Goal: Task Accomplishment & Management: Manage account settings

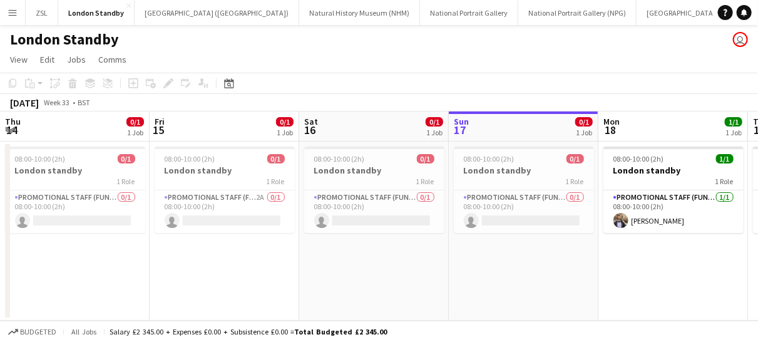
scroll to position [0, 299]
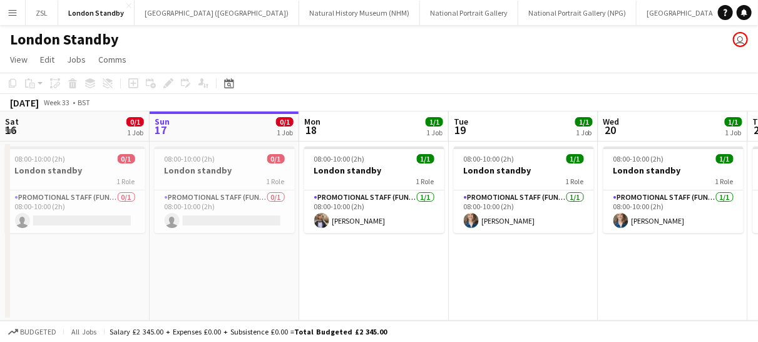
click at [9, 13] on app-icon "Menu" at bounding box center [13, 13] width 10 height 10
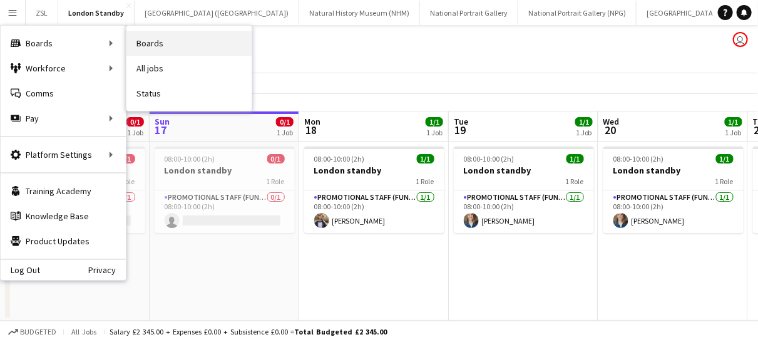
click at [130, 44] on link "Boards" at bounding box center [188, 43] width 125 height 25
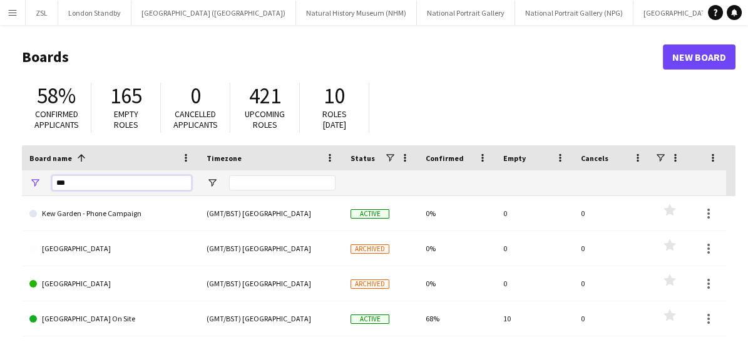
drag, startPoint x: 106, startPoint y: 180, endPoint x: -3, endPoint y: 188, distance: 109.8
click at [0, 188] on html "Menu Boards Boards Boards All jobs Status Workforce Workforce My Workforce Recr…" at bounding box center [374, 238] width 748 height 477
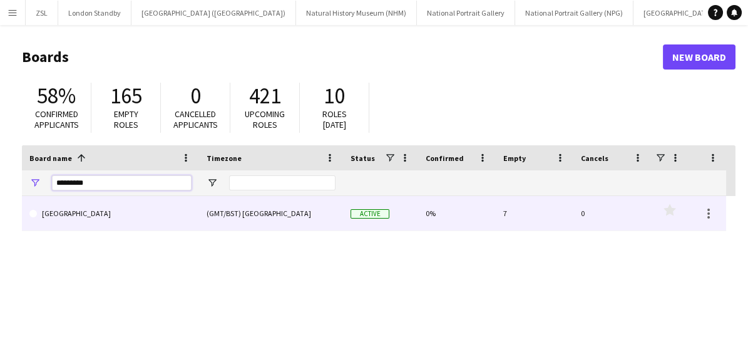
type input "*********"
click at [133, 213] on link "[GEOGRAPHIC_DATA]" at bounding box center [110, 213] width 162 height 35
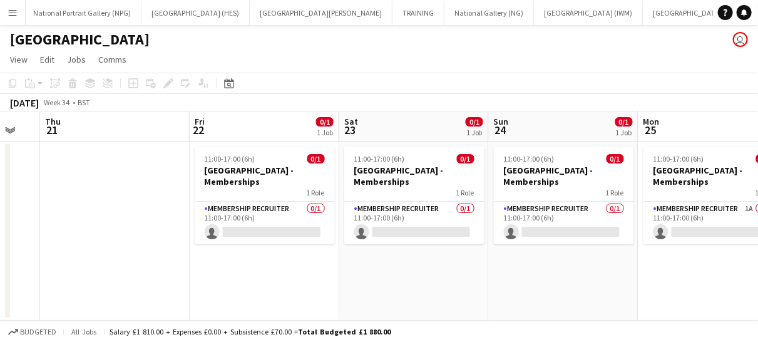
scroll to position [0, 409]
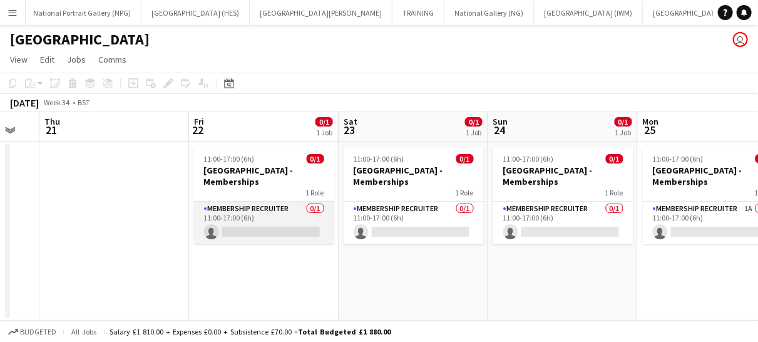
click at [292, 215] on app-card-role "Membership Recruiter 0/1 11:00-17:00 (6h) single-neutral-actions" at bounding box center [264, 222] width 140 height 43
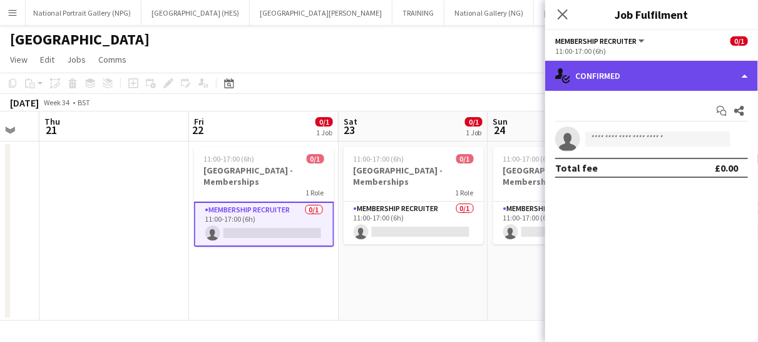
click at [683, 69] on div "single-neutral-actions-check-2 Confirmed" at bounding box center [651, 76] width 213 height 30
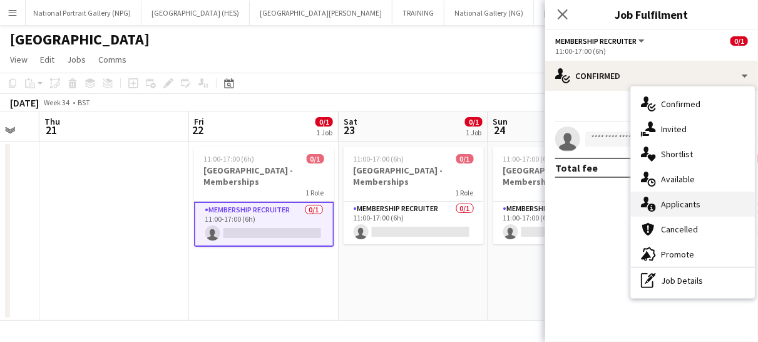
click at [675, 204] on div "single-neutral-actions-information Applicants" at bounding box center [693, 203] width 124 height 25
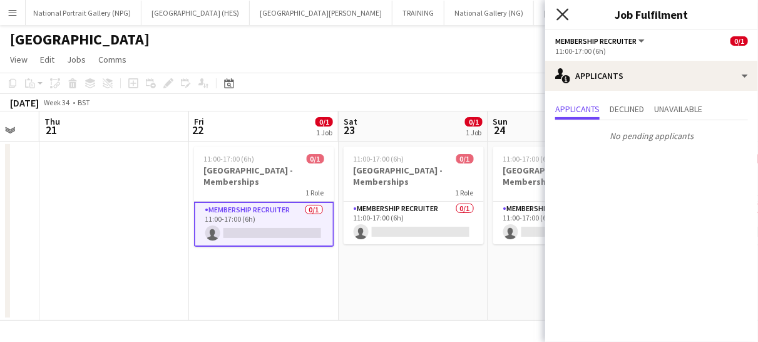
click at [563, 14] on icon at bounding box center [562, 14] width 12 height 12
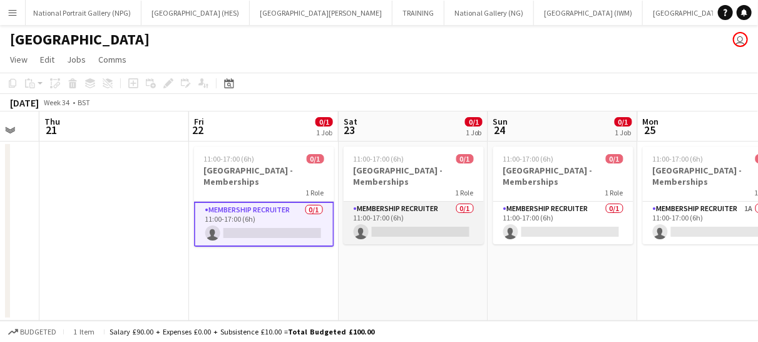
click at [437, 221] on app-card-role "Membership Recruiter 0/1 11:00-17:00 (6h) single-neutral-actions" at bounding box center [414, 222] width 140 height 43
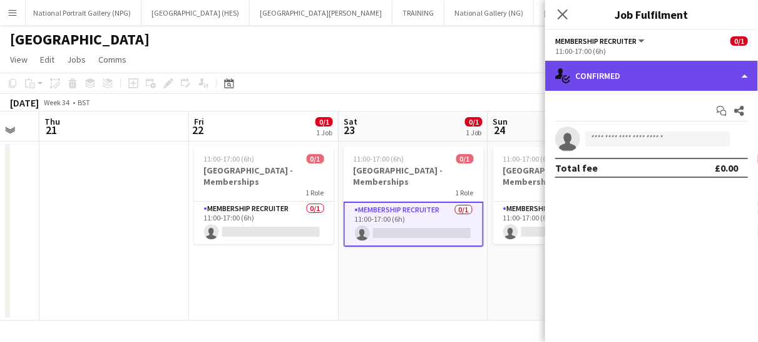
click at [628, 70] on div "single-neutral-actions-check-2 Confirmed" at bounding box center [651, 76] width 213 height 30
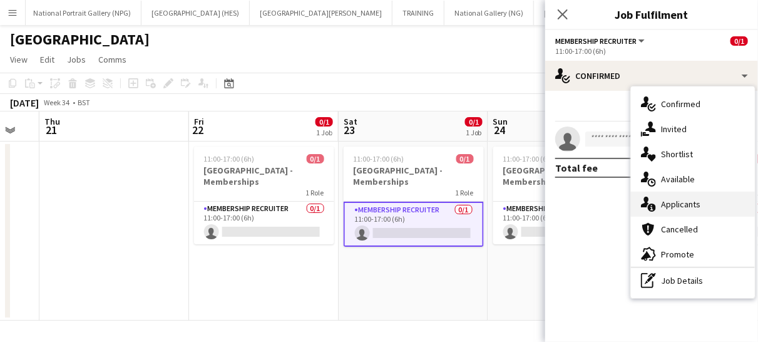
click at [692, 200] on div "single-neutral-actions-information Applicants" at bounding box center [693, 203] width 124 height 25
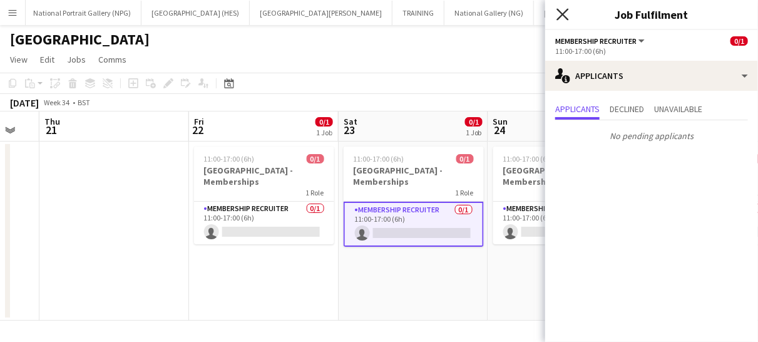
click at [560, 14] on icon "Close pop-in" at bounding box center [562, 14] width 12 height 12
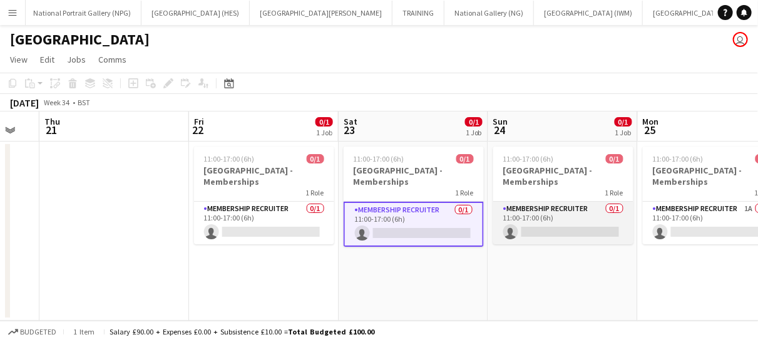
click at [576, 208] on app-card-role "Membership Recruiter 0/1 11:00-17:00 (6h) single-neutral-actions" at bounding box center [563, 222] width 140 height 43
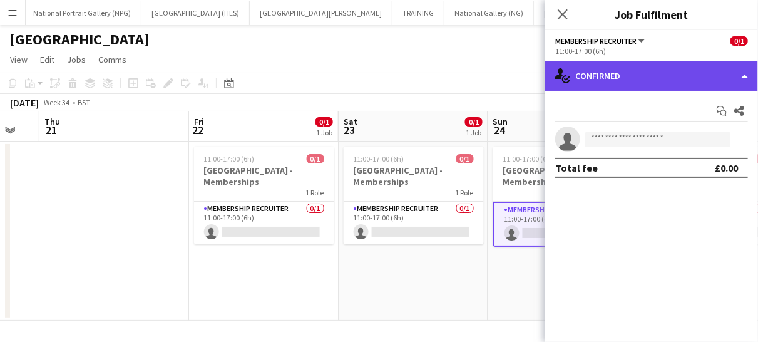
click at [651, 83] on div "single-neutral-actions-check-2 Confirmed" at bounding box center [651, 76] width 213 height 30
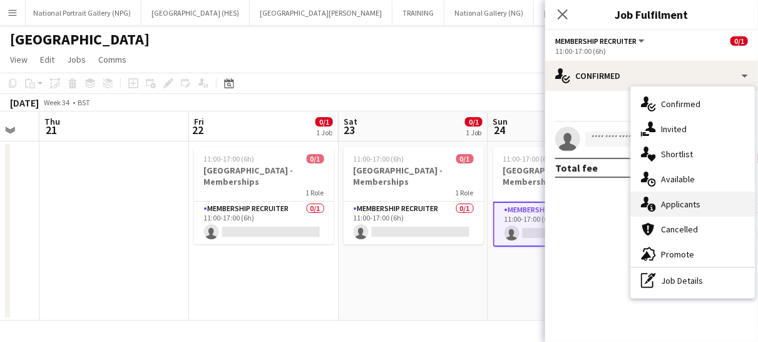
click at [676, 203] on div "single-neutral-actions-information Applicants" at bounding box center [693, 203] width 124 height 25
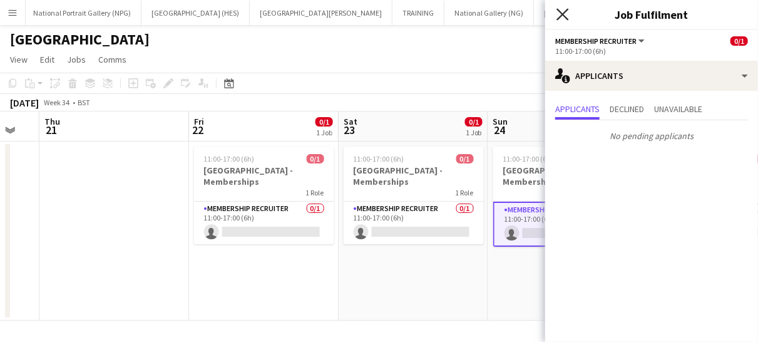
click at [560, 18] on icon "Close pop-in" at bounding box center [562, 14] width 12 height 12
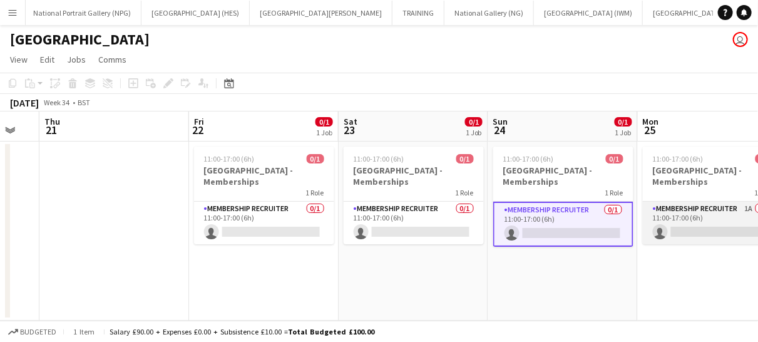
click at [711, 216] on app-card-role "Membership Recruiter 1A 0/1 11:00-17:00 (6h) single-neutral-actions" at bounding box center [713, 222] width 140 height 43
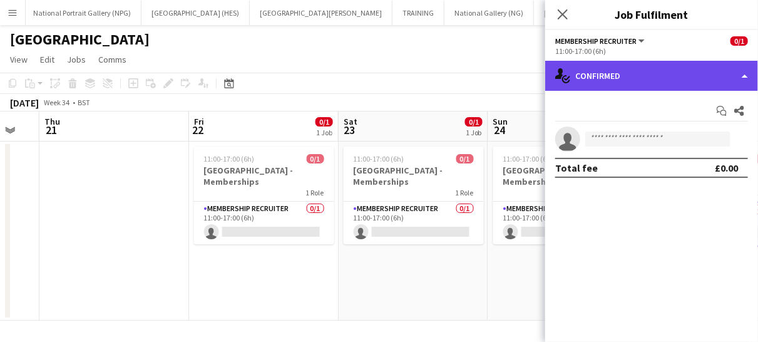
click at [638, 79] on div "single-neutral-actions-check-2 Confirmed" at bounding box center [651, 76] width 213 height 30
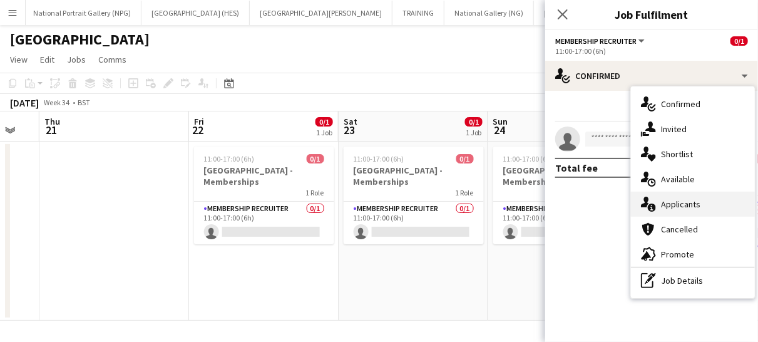
click at [673, 198] on div "single-neutral-actions-information Applicants" at bounding box center [693, 203] width 124 height 25
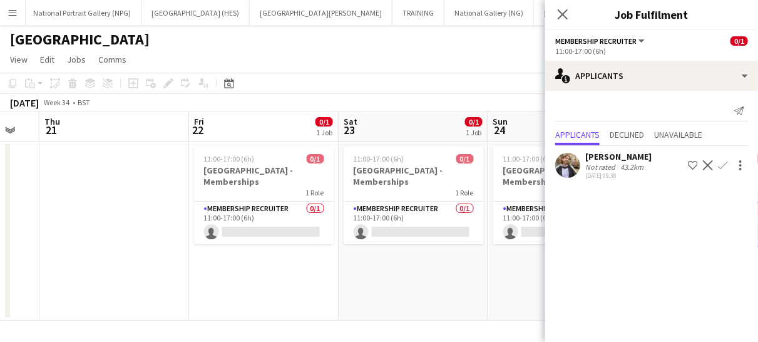
click at [720, 161] on app-icon "Confirm" at bounding box center [723, 165] width 10 height 10
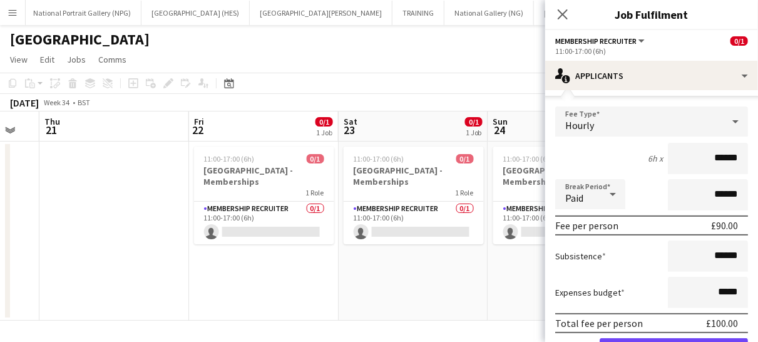
scroll to position [133, 0]
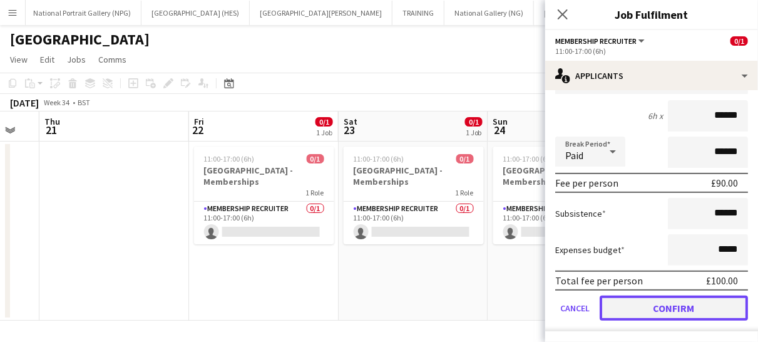
click at [649, 309] on button "Confirm" at bounding box center [673, 307] width 148 height 25
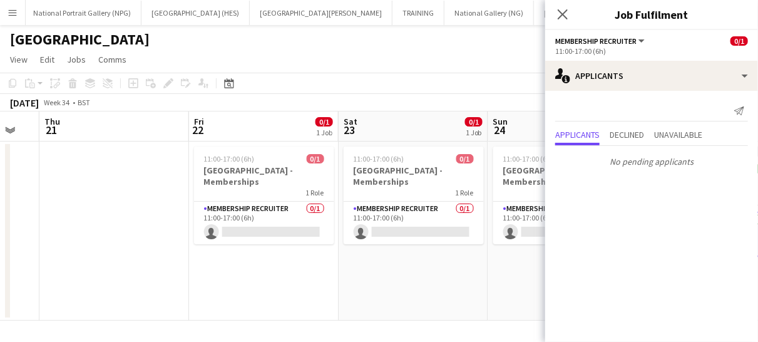
scroll to position [0, 0]
click at [565, 18] on icon at bounding box center [562, 14] width 12 height 12
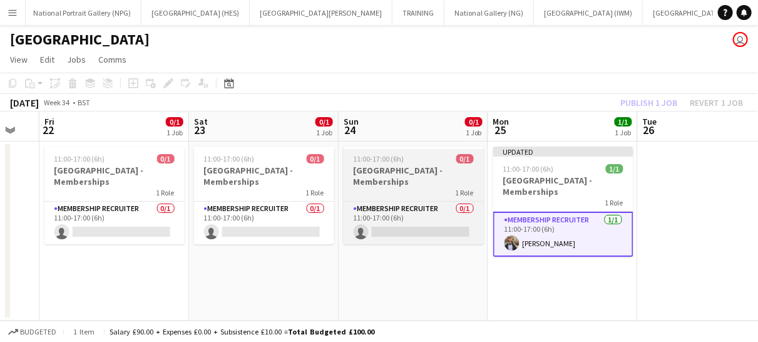
scroll to position [0, 488]
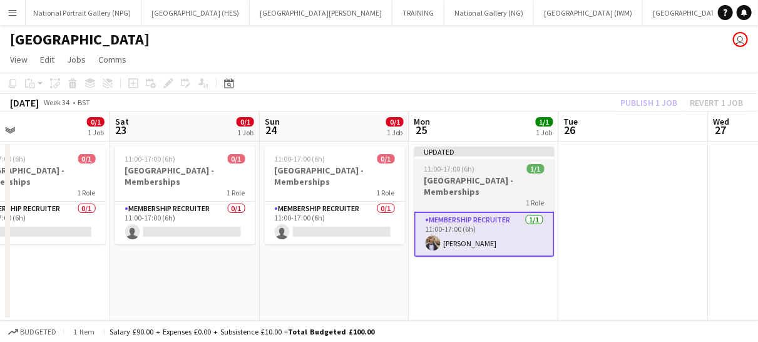
click at [502, 197] on div "1 Role" at bounding box center [484, 202] width 140 height 10
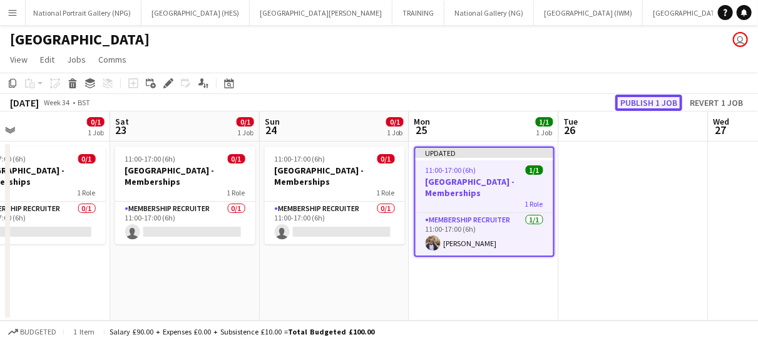
click at [651, 98] on button "Publish 1 job" at bounding box center [648, 102] width 67 height 16
